Goal: Browse casually: Explore the website without a specific task or goal

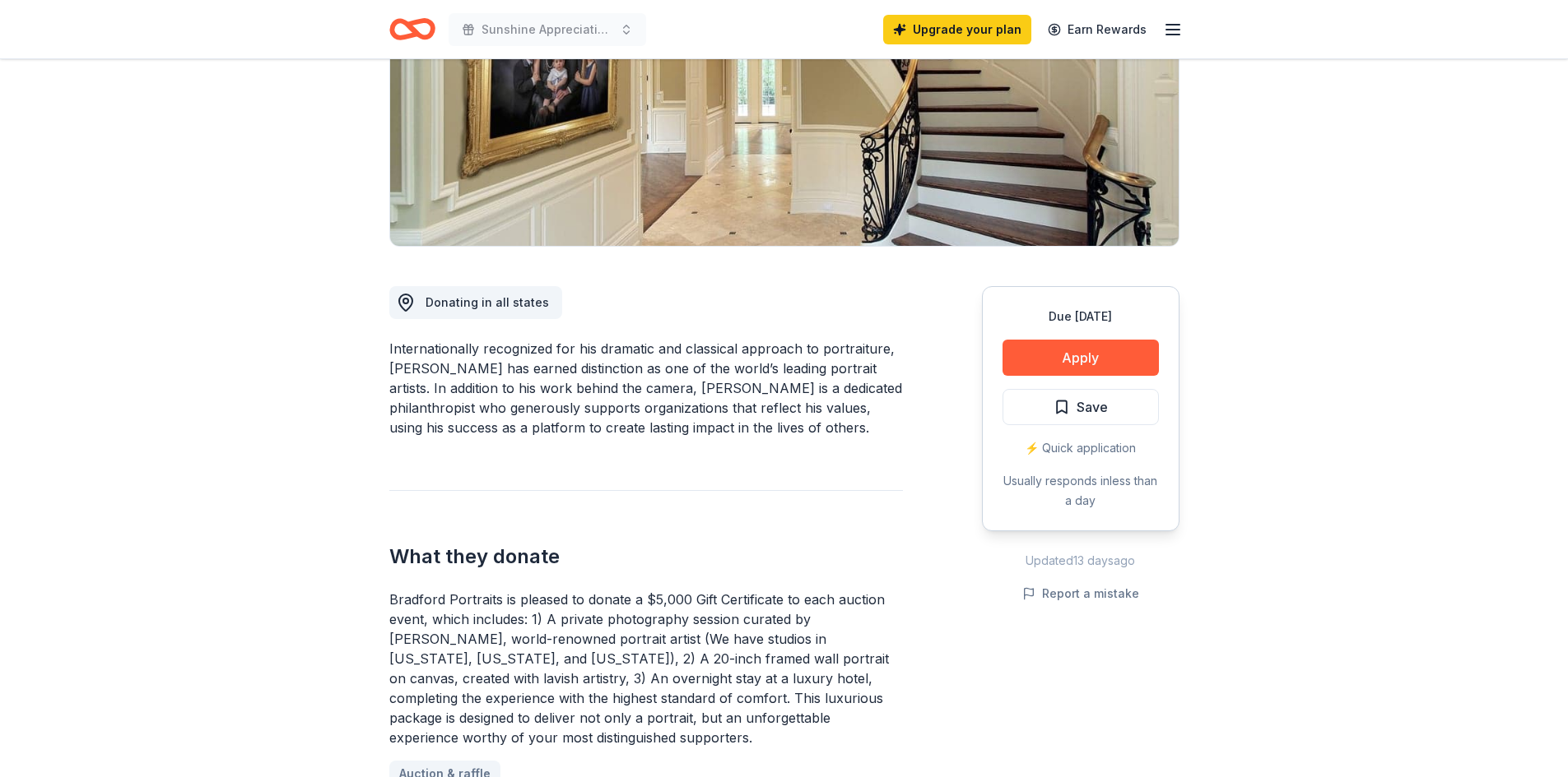
scroll to position [247, 0]
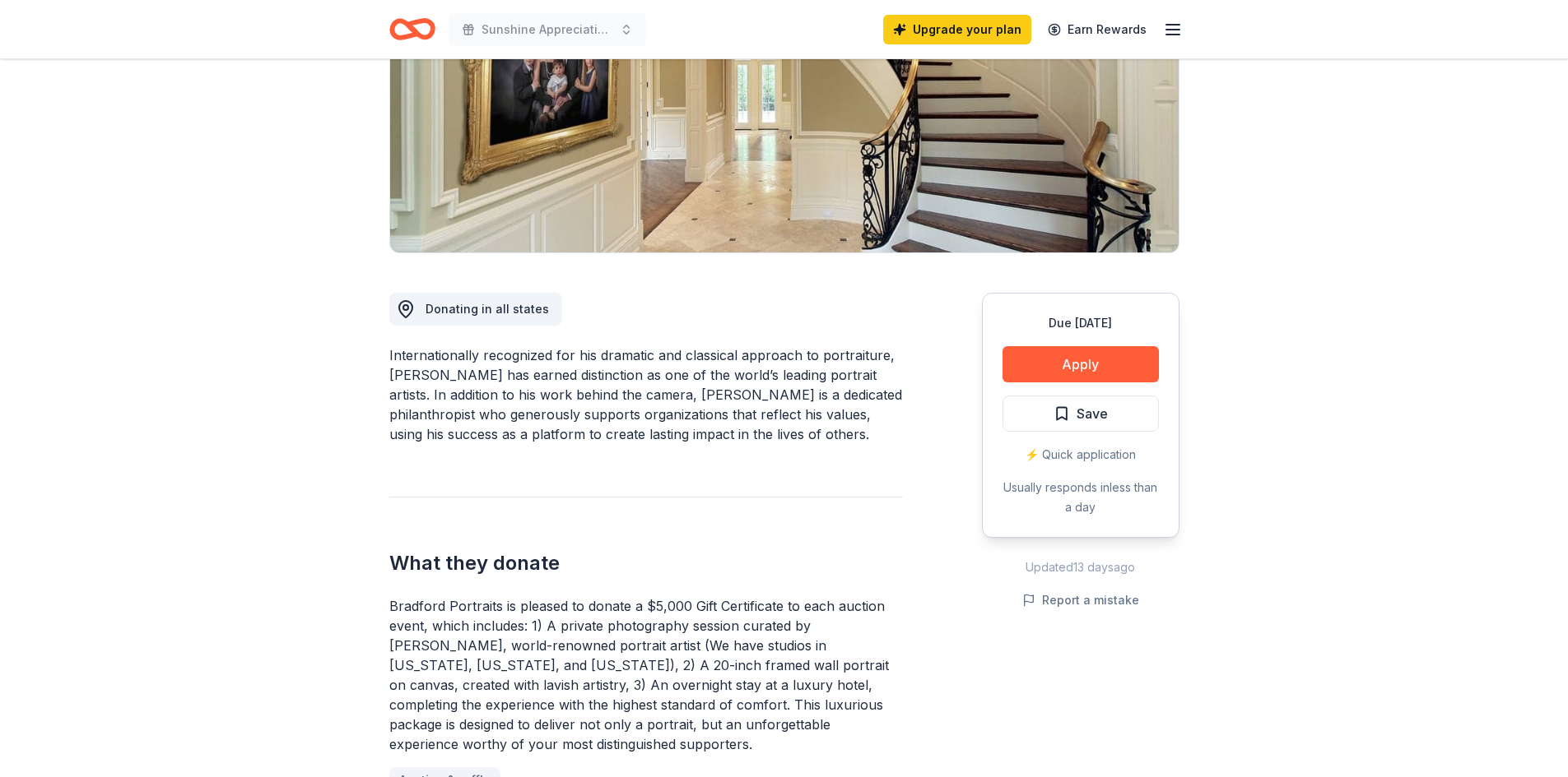
click at [1058, 351] on button "Apply" at bounding box center [1080, 364] width 156 height 37
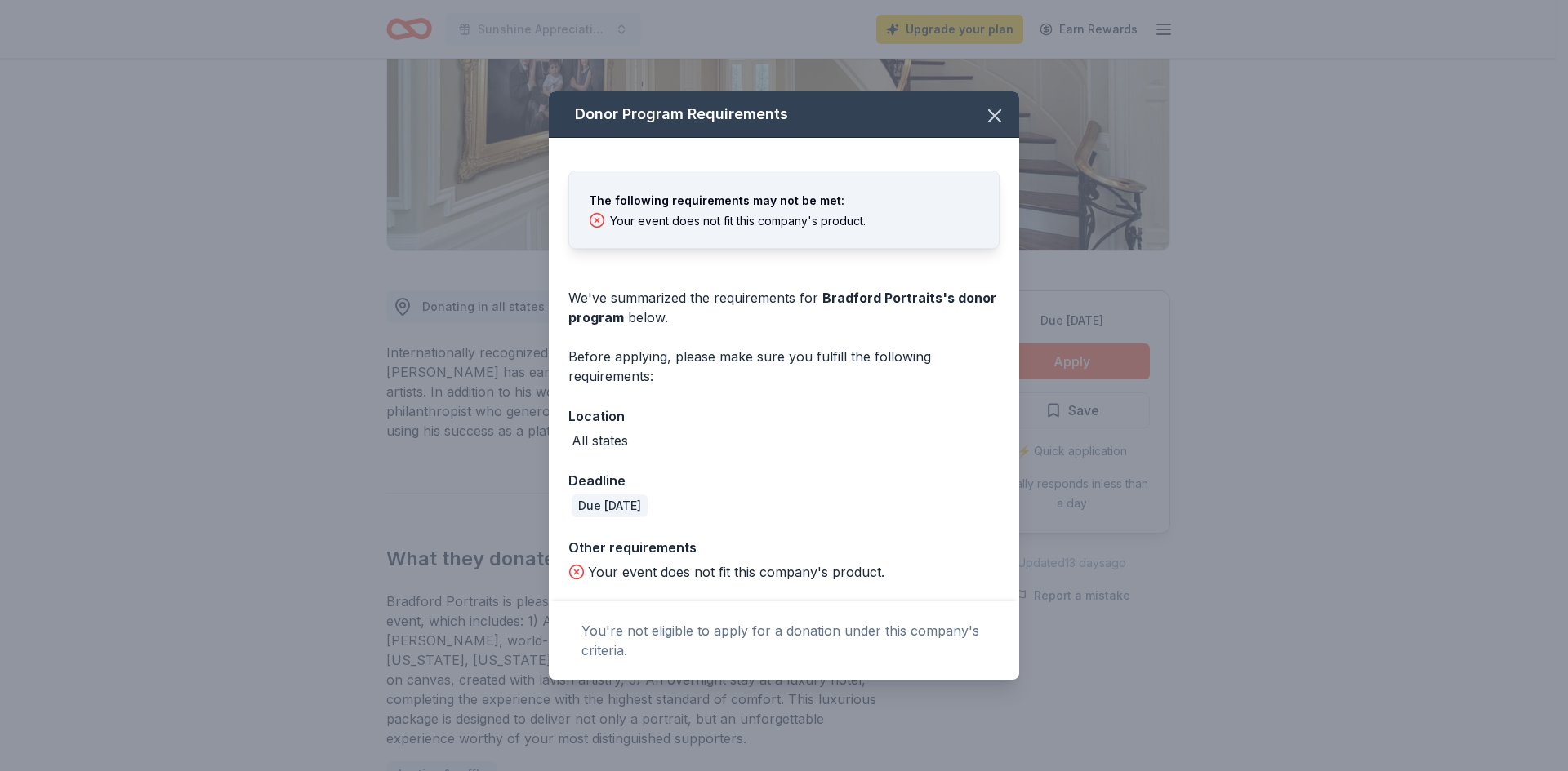
click at [1005, 113] on icon "button" at bounding box center [995, 116] width 23 height 23
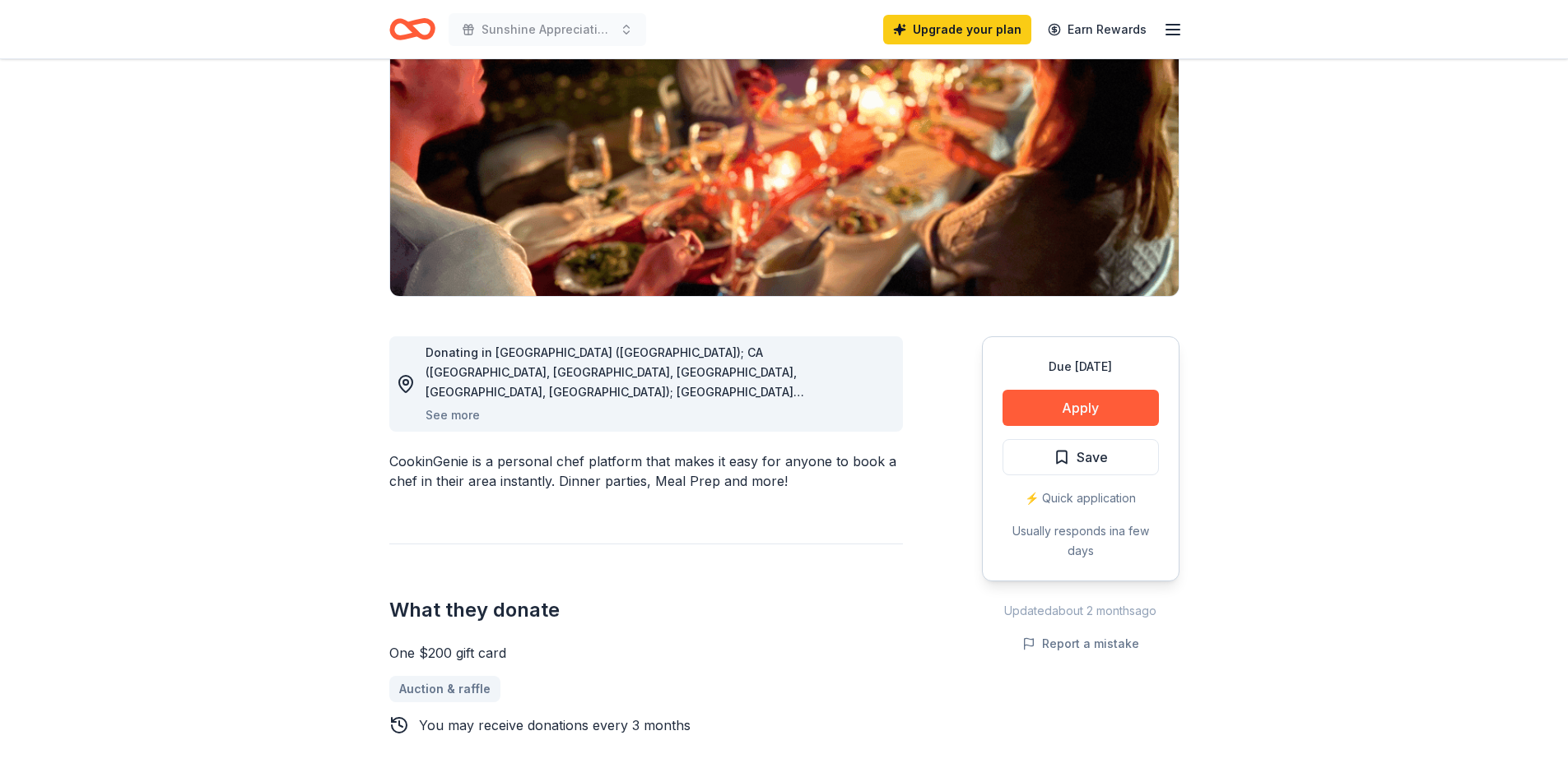
scroll to position [247, 0]
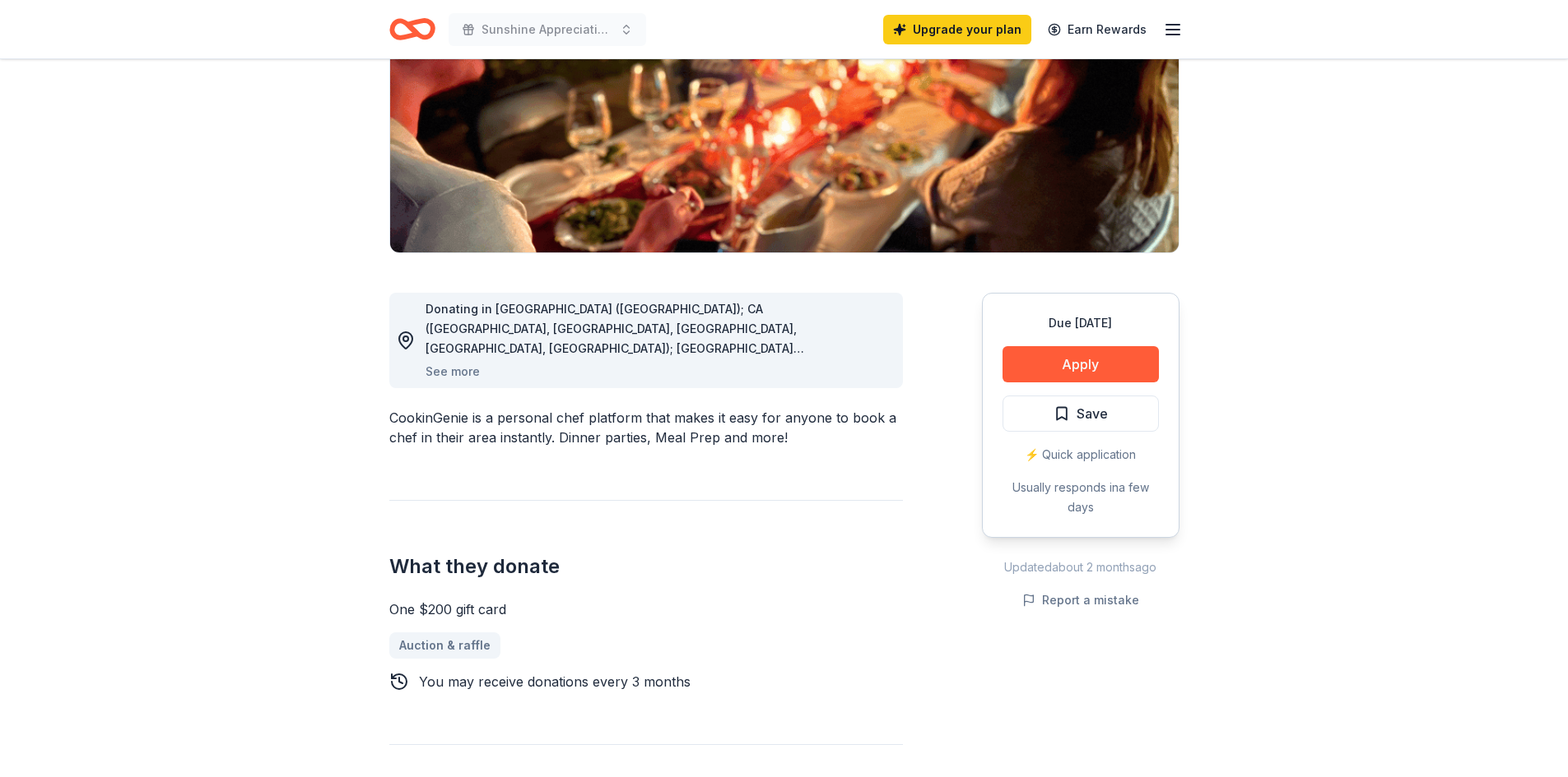
click at [456, 362] on button "See more" at bounding box center [452, 372] width 54 height 20
click at [460, 368] on button "See more" at bounding box center [452, 372] width 54 height 20
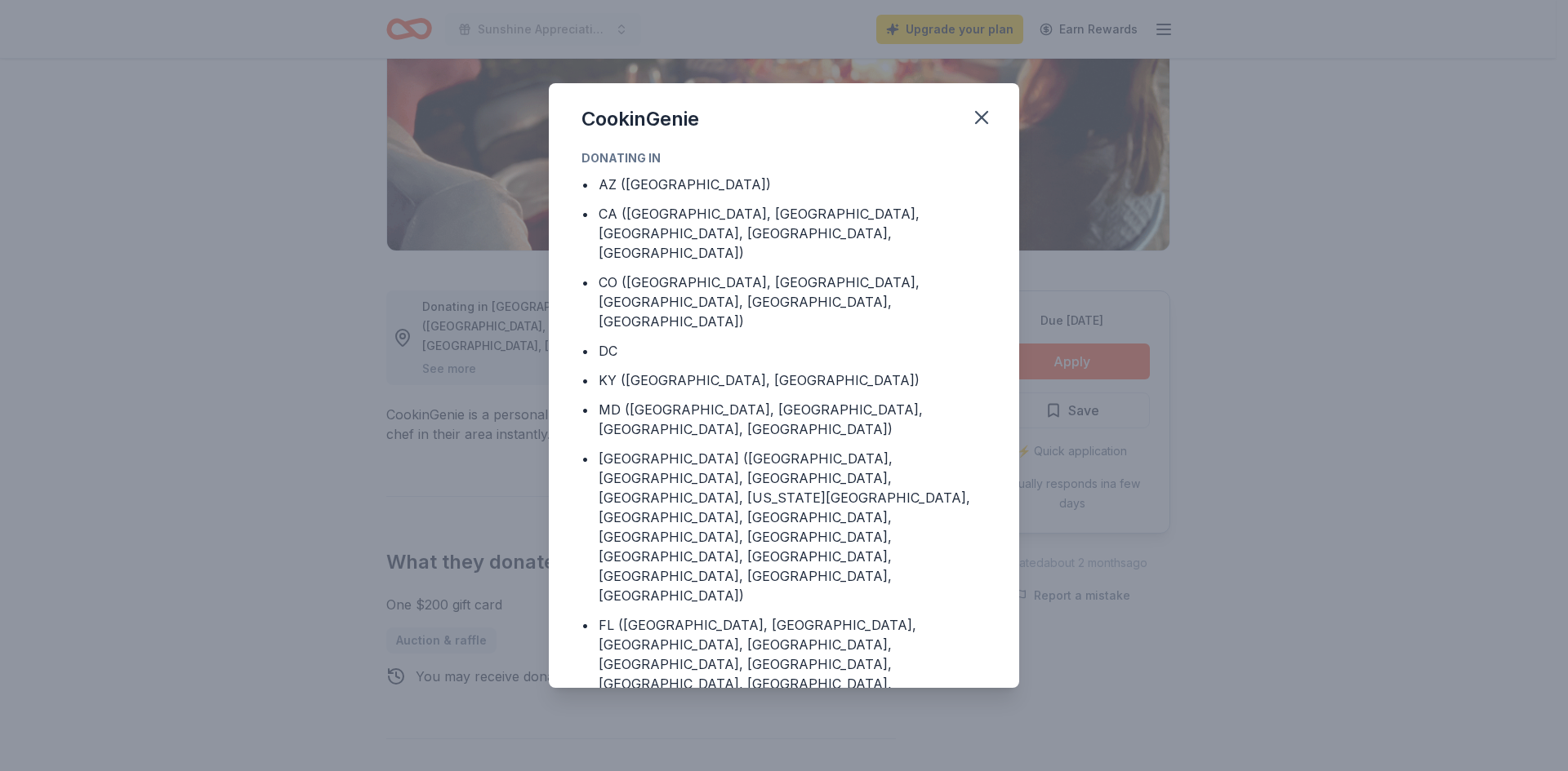
click at [981, 116] on icon "button" at bounding box center [981, 118] width 12 height 12
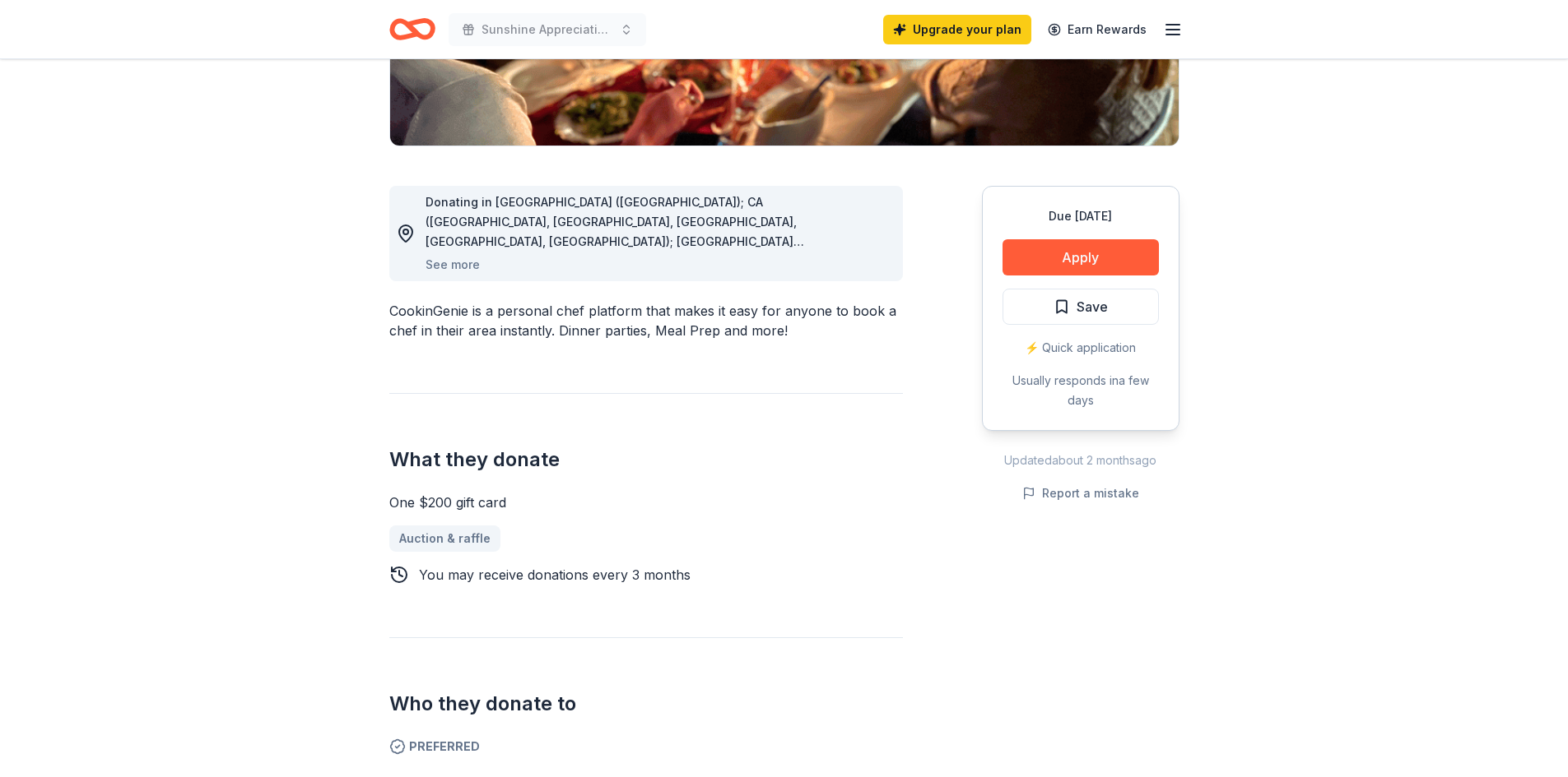
scroll to position [82, 0]
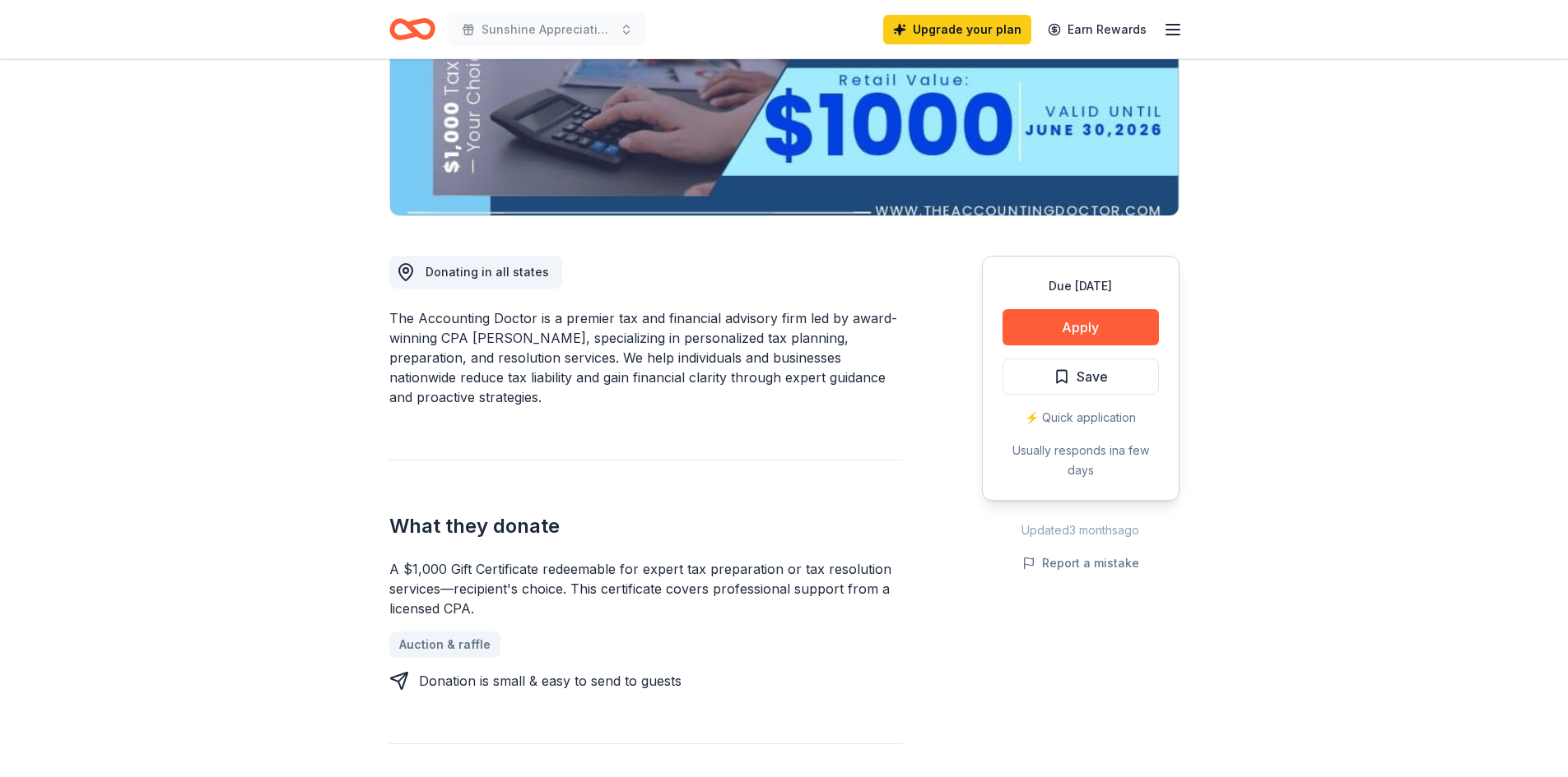
scroll to position [329, 0]
